Goal: Task Accomplishment & Management: Use online tool/utility

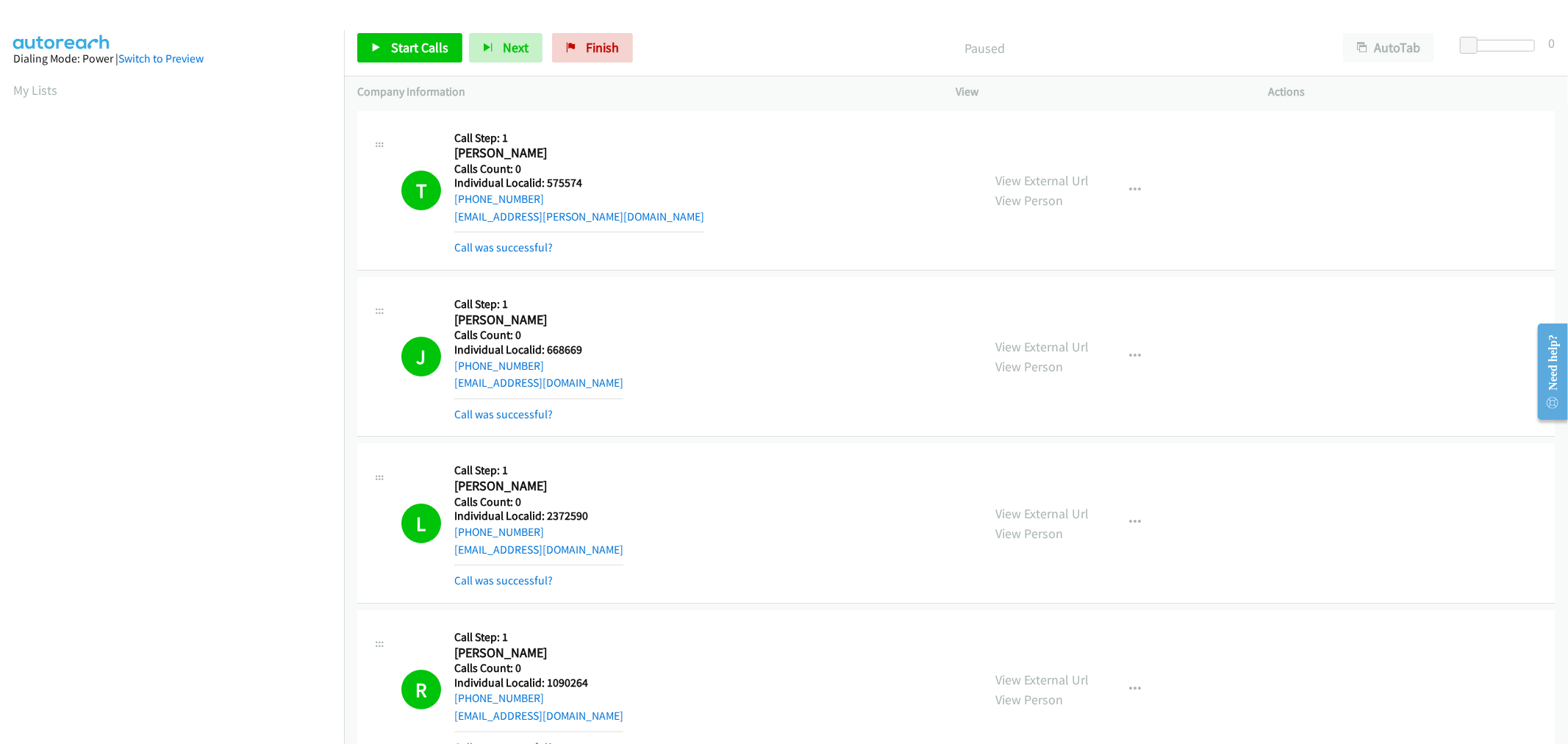
scroll to position [82, 0]
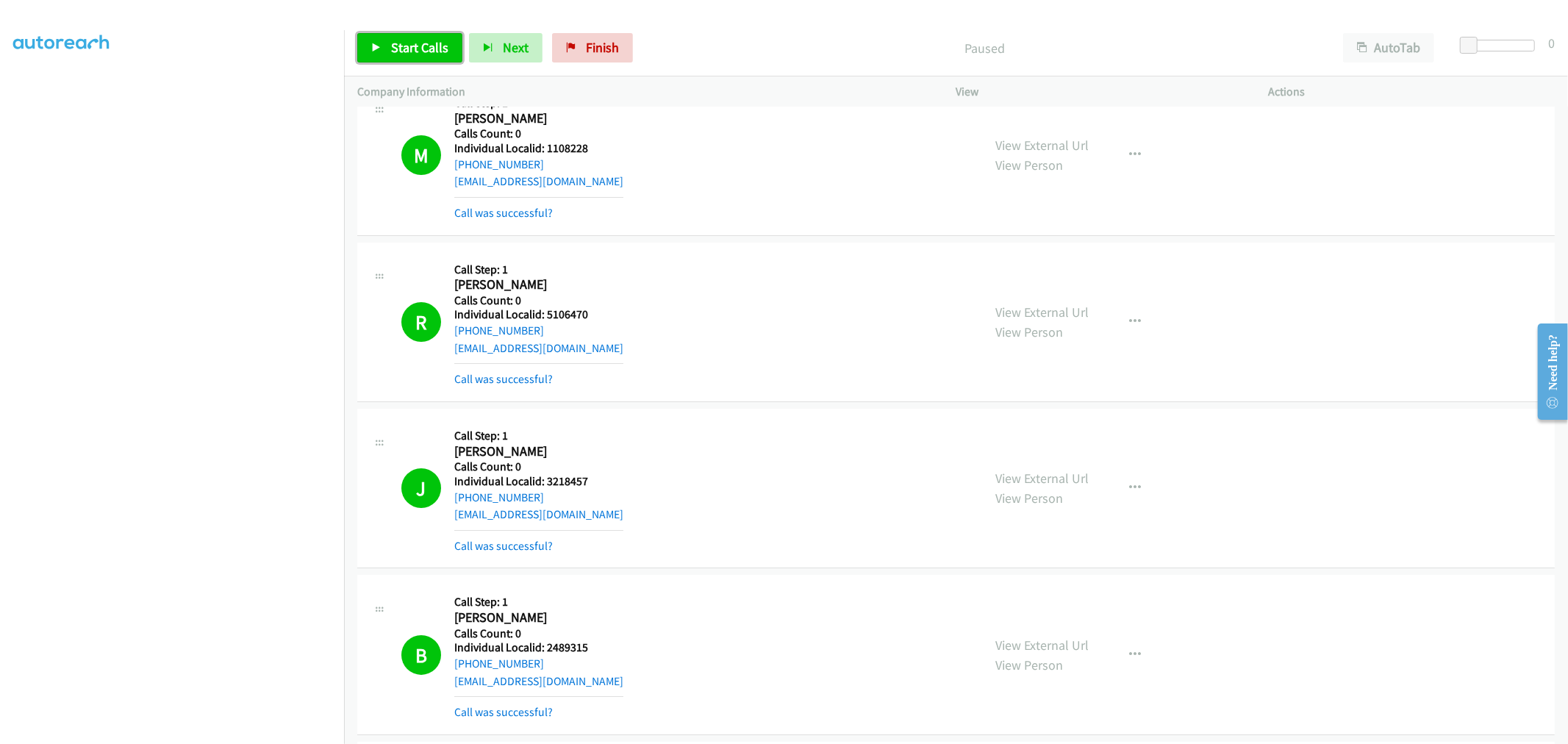
click at [424, 48] on span "Start Calls" at bounding box center [419, 47] width 57 height 17
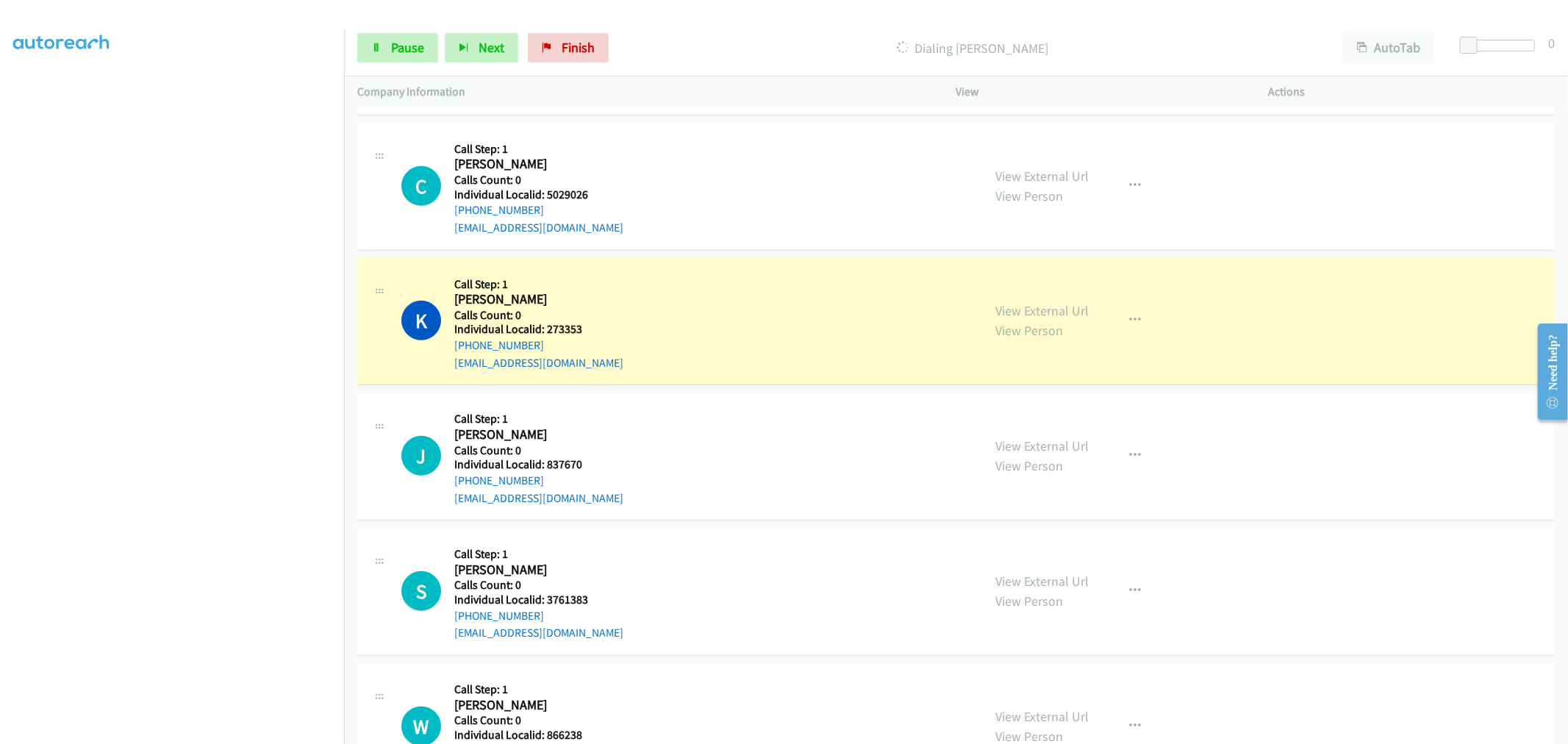
scroll to position [10250, 0]
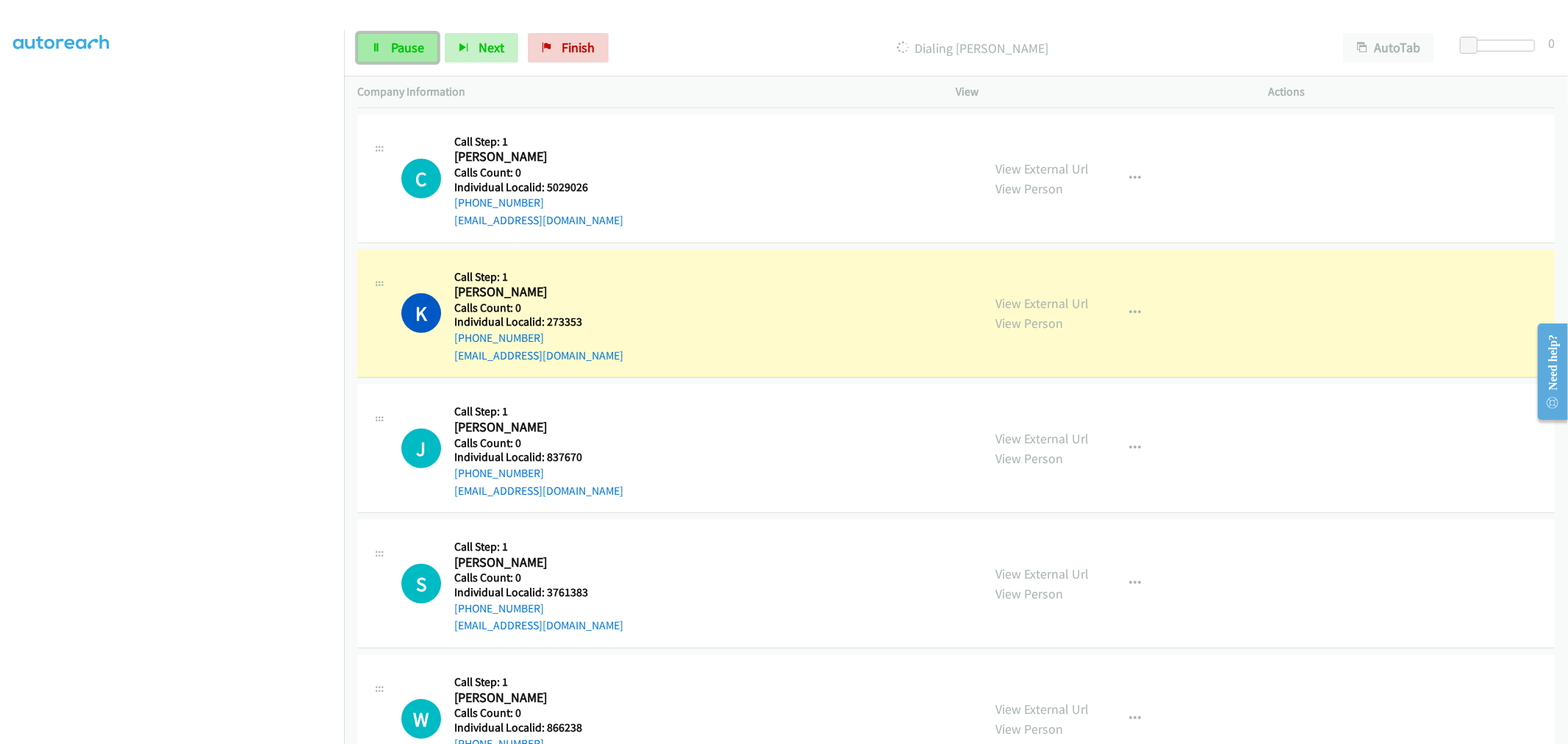
click at [406, 54] on span "Pause" at bounding box center [407, 47] width 33 height 17
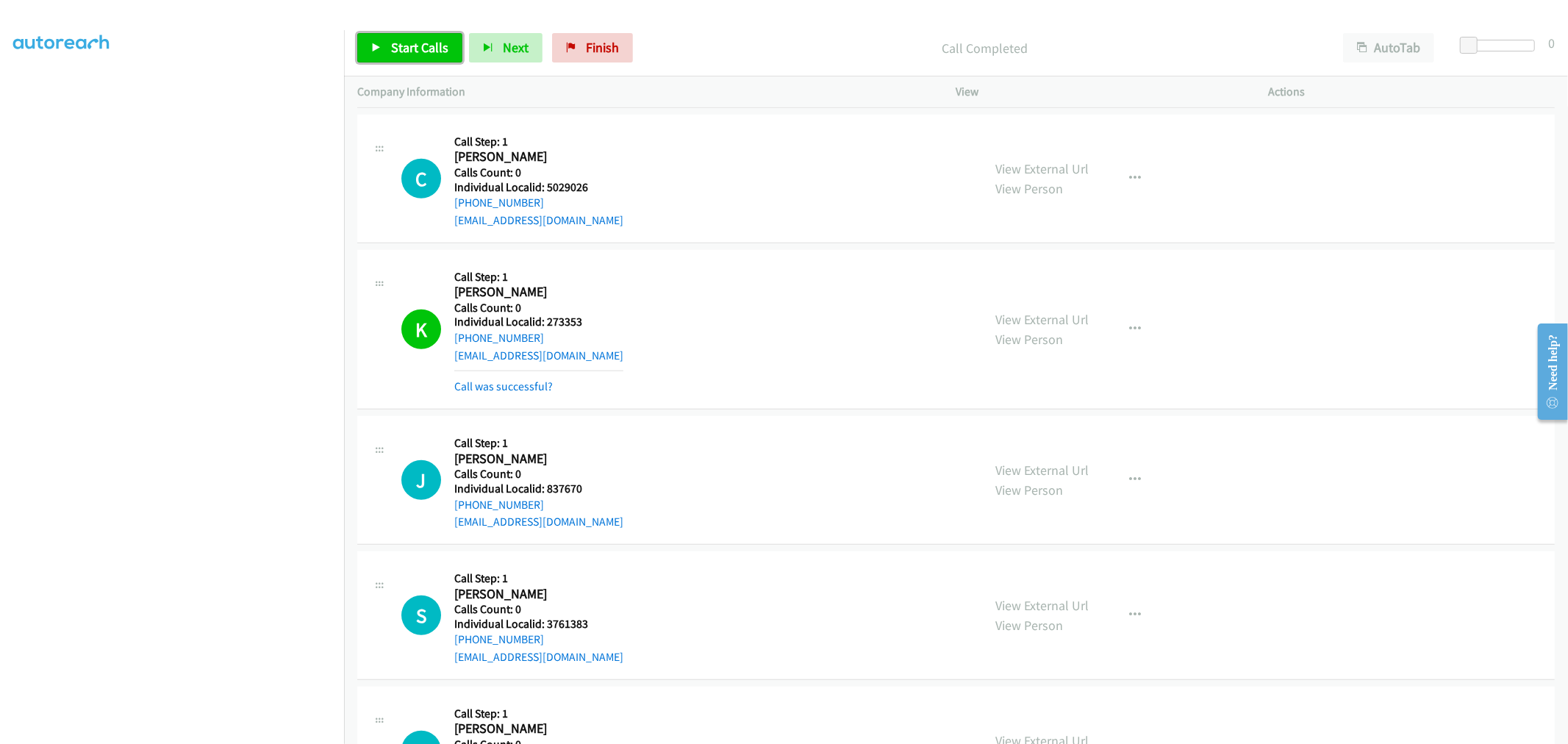
click at [441, 54] on span "Start Calls" at bounding box center [419, 47] width 57 height 17
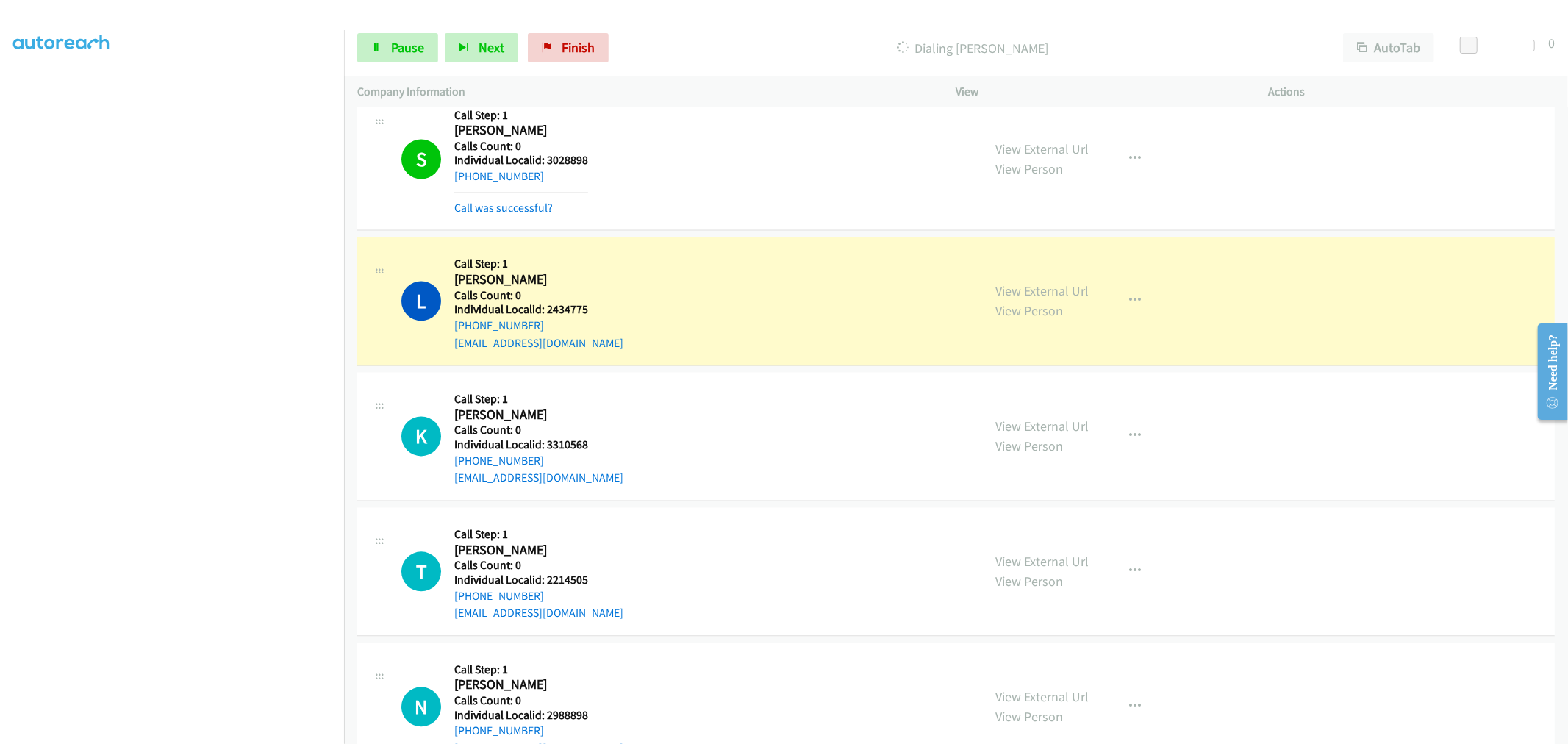
scroll to position [11924, 0]
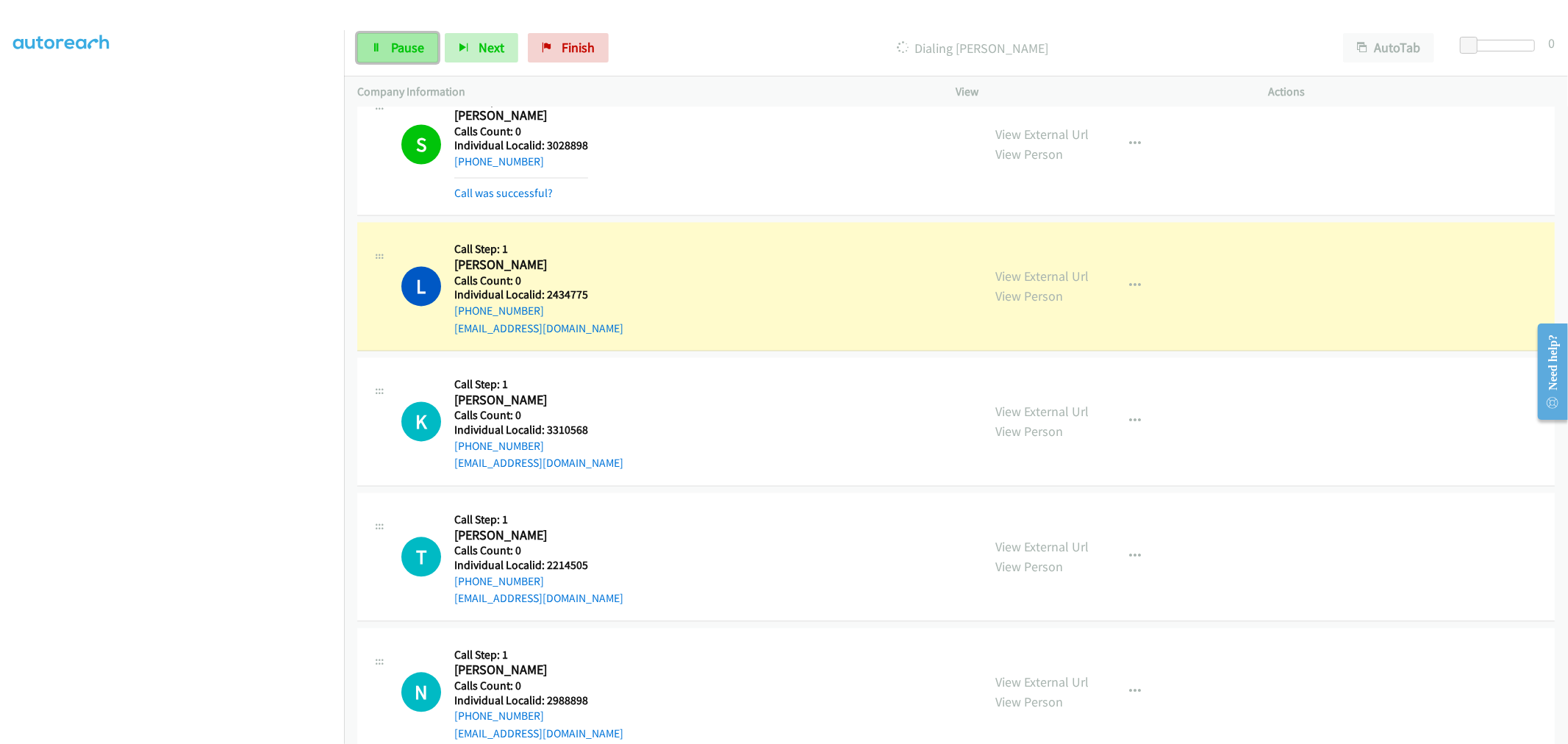
click at [393, 49] on span "Pause" at bounding box center [407, 47] width 33 height 17
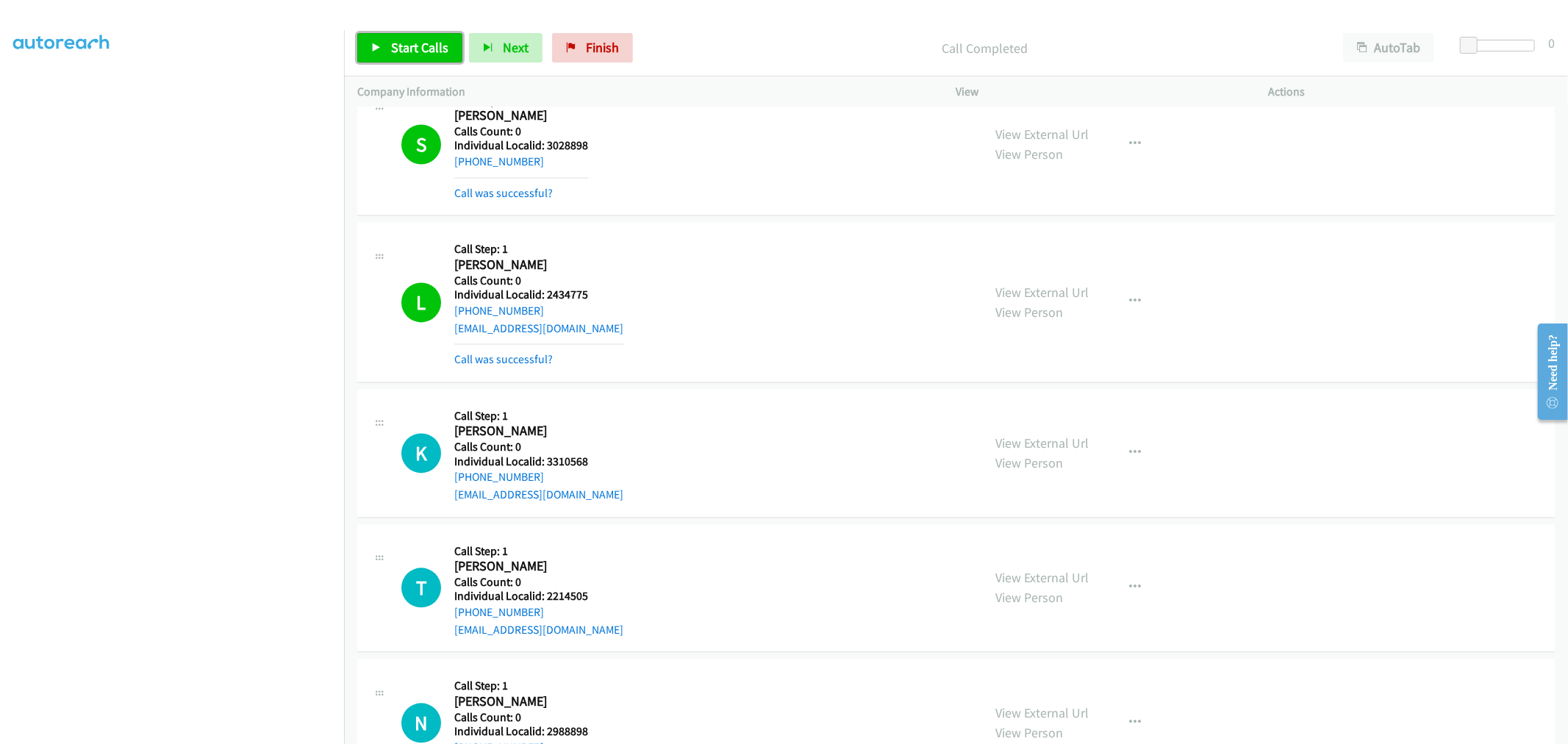
click at [399, 52] on span "Start Calls" at bounding box center [419, 47] width 57 height 17
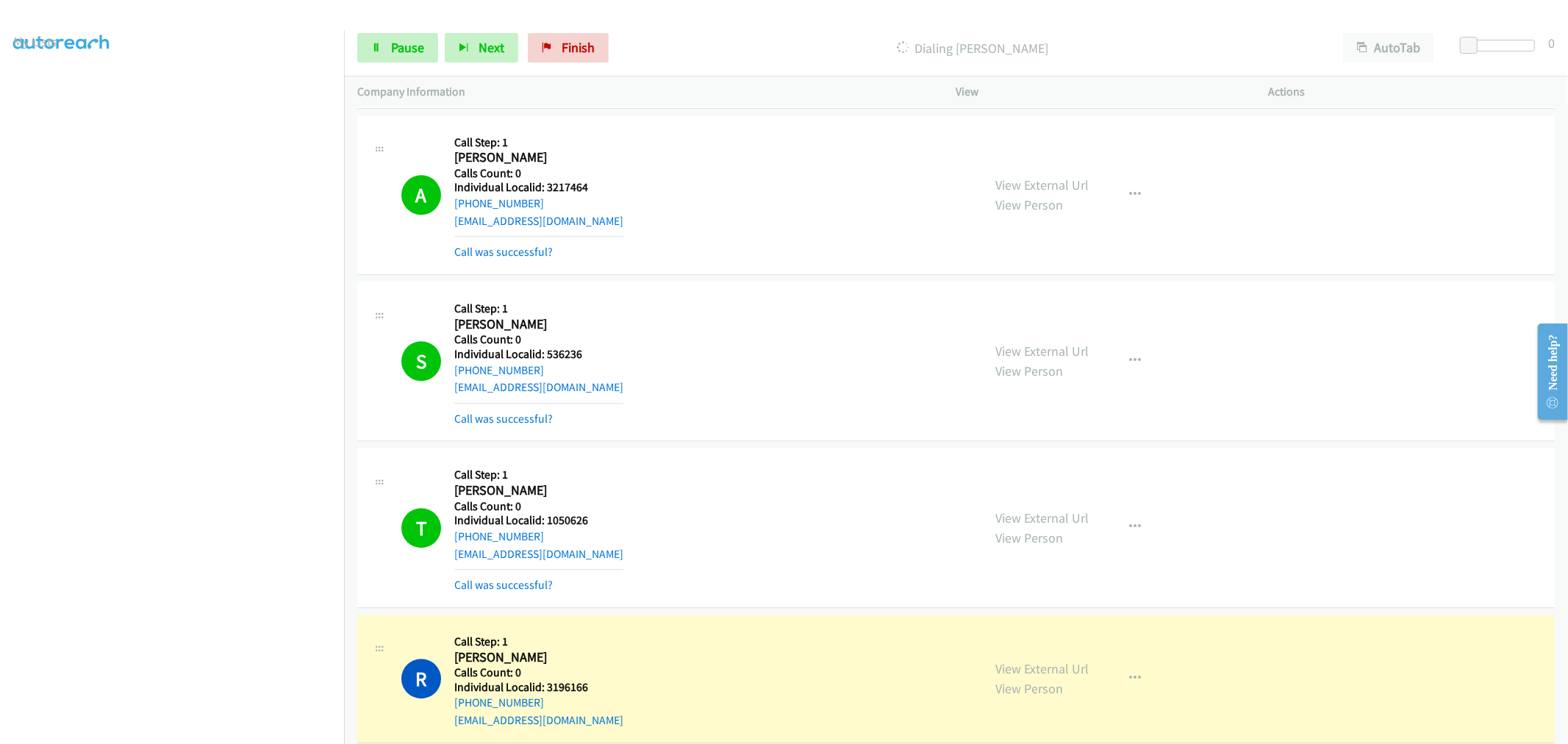
scroll to position [49, 0]
click at [392, 40] on span "Pause" at bounding box center [407, 47] width 33 height 17
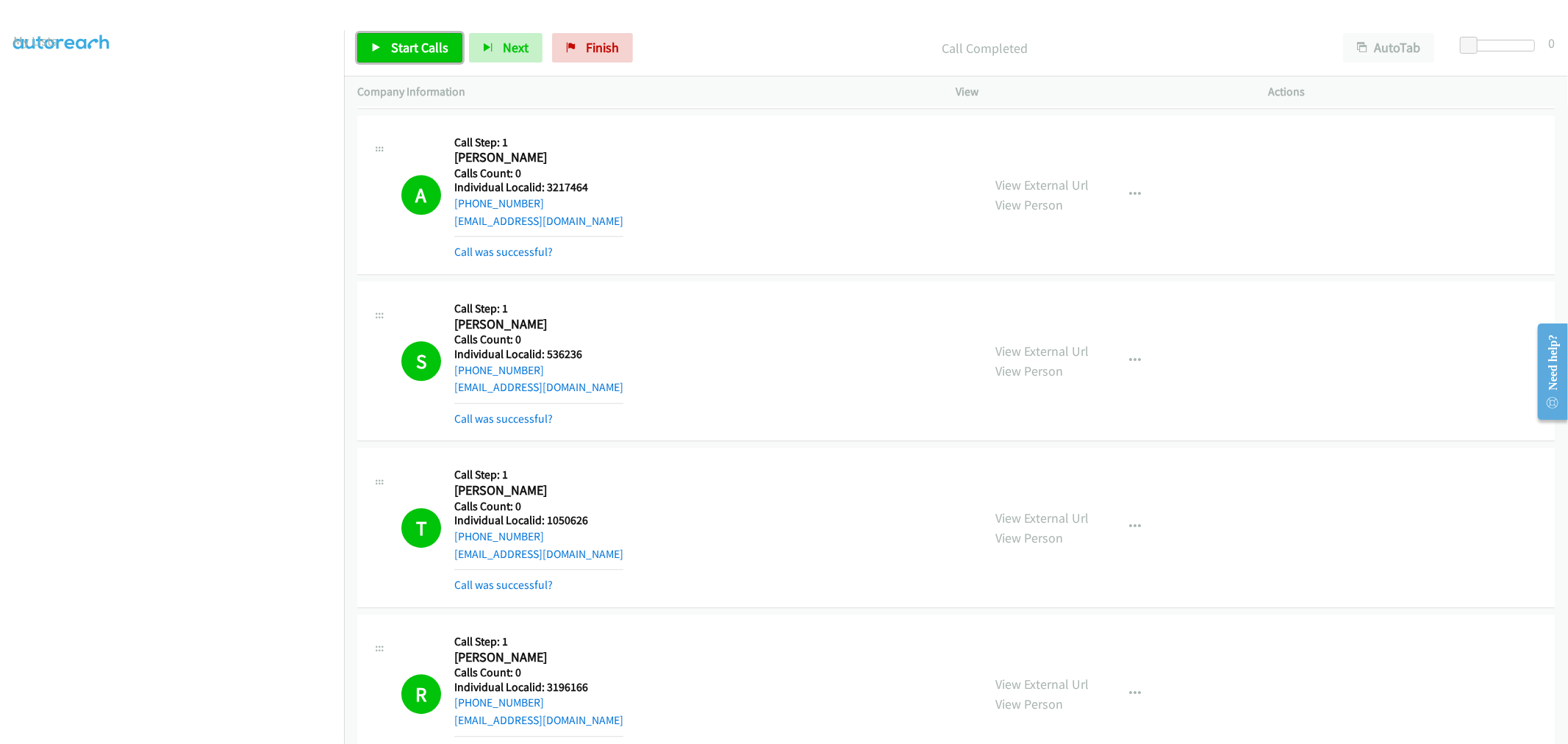
click at [410, 43] on span "Start Calls" at bounding box center [419, 47] width 57 height 17
click at [407, 55] on span "Pause" at bounding box center [407, 47] width 33 height 17
click at [407, 55] on span "Start Calls" at bounding box center [419, 47] width 57 height 17
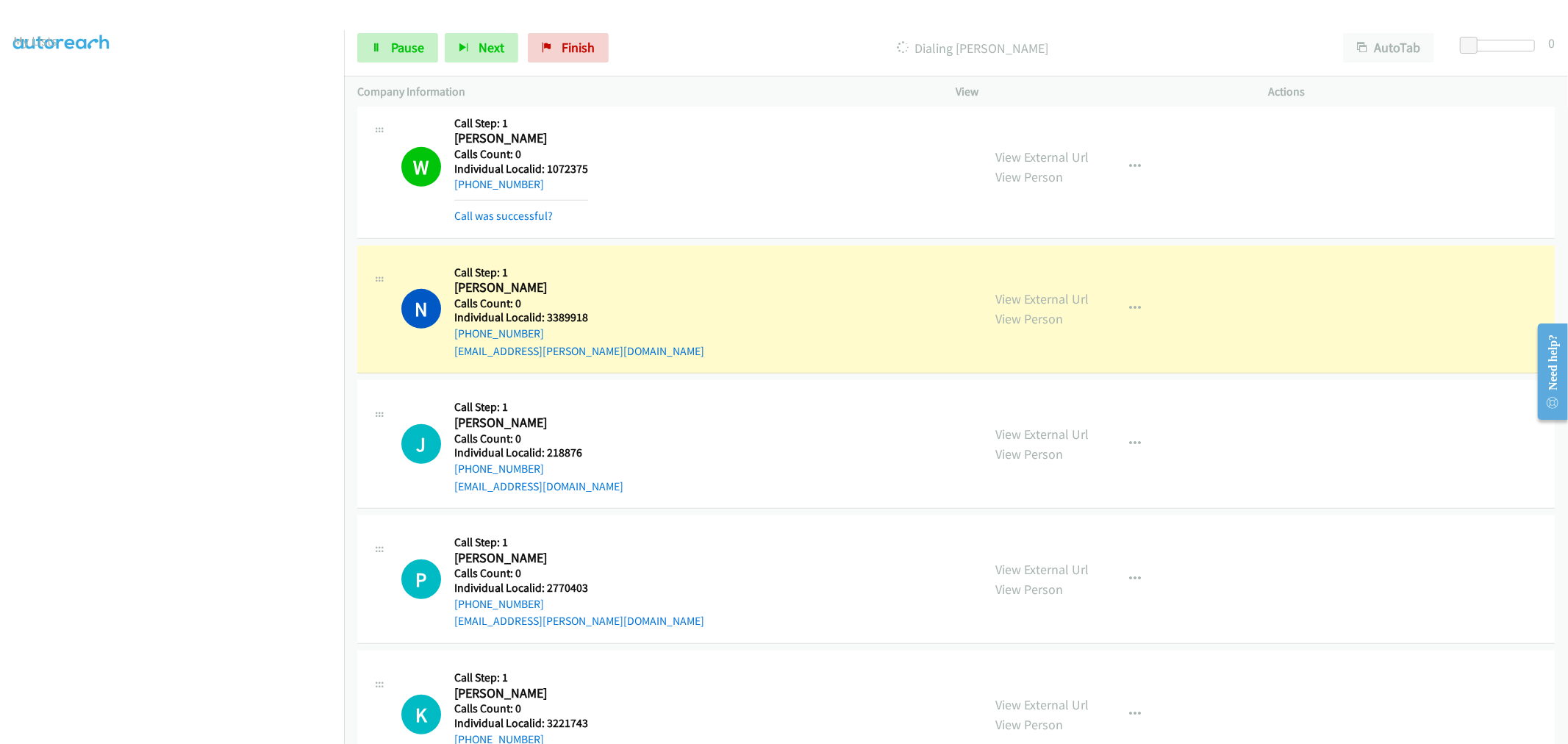
scroll to position [14721, 0]
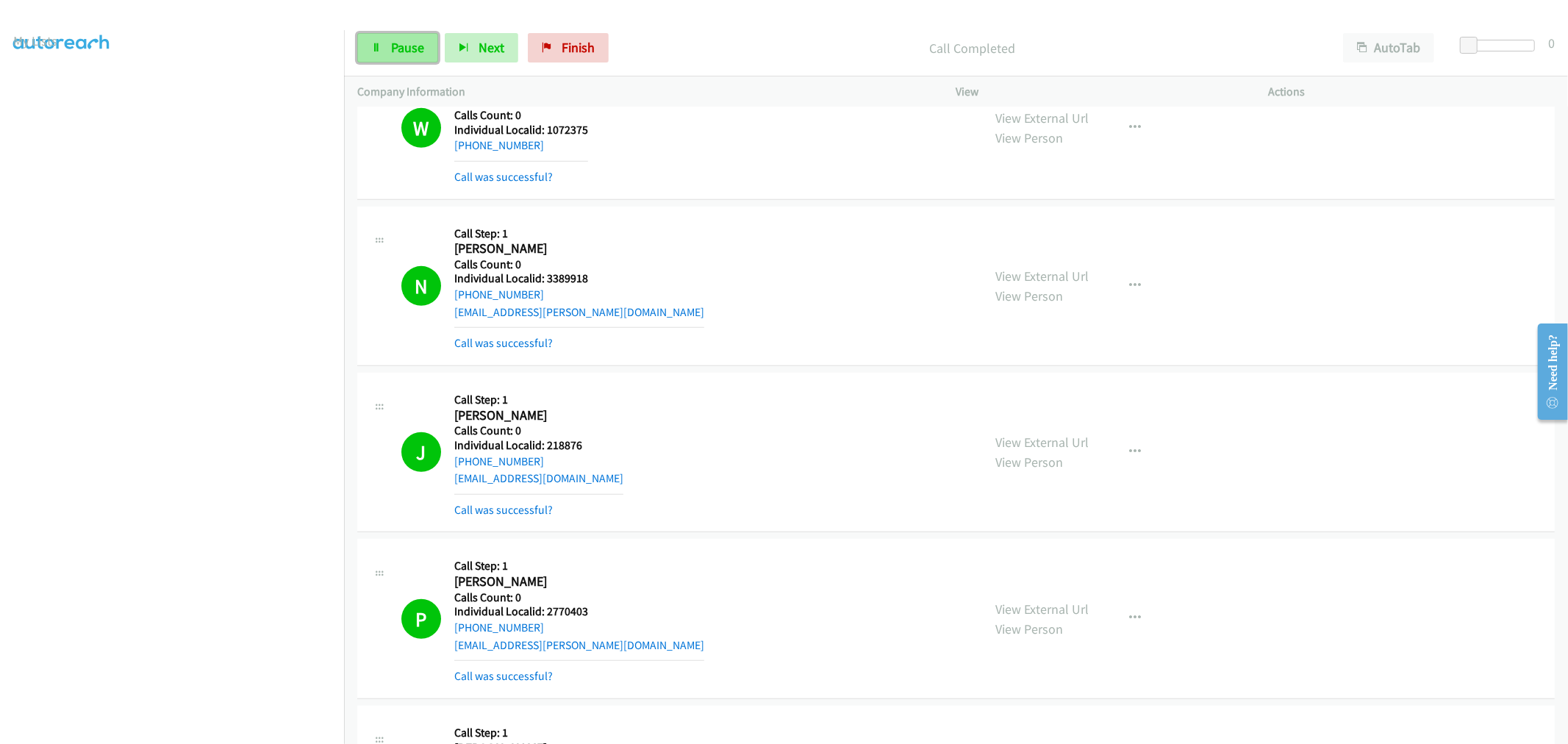
click at [406, 39] on span "Pause" at bounding box center [407, 47] width 33 height 17
click at [406, 44] on span "Start Calls" at bounding box center [419, 47] width 57 height 17
click at [435, 50] on link "Pause" at bounding box center [397, 48] width 81 height 29
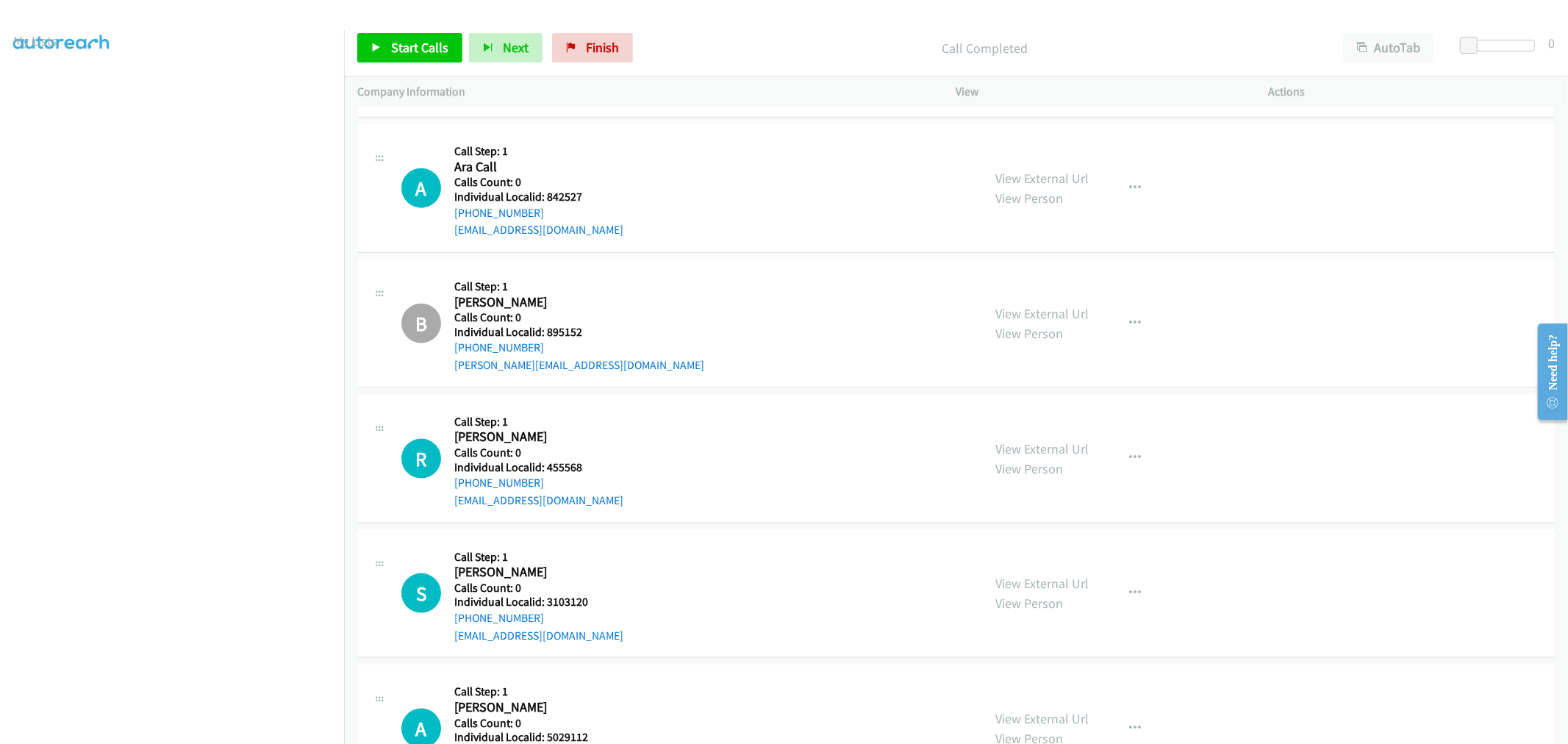
scroll to position [15599, 0]
